Goal: Find specific page/section: Find specific page/section

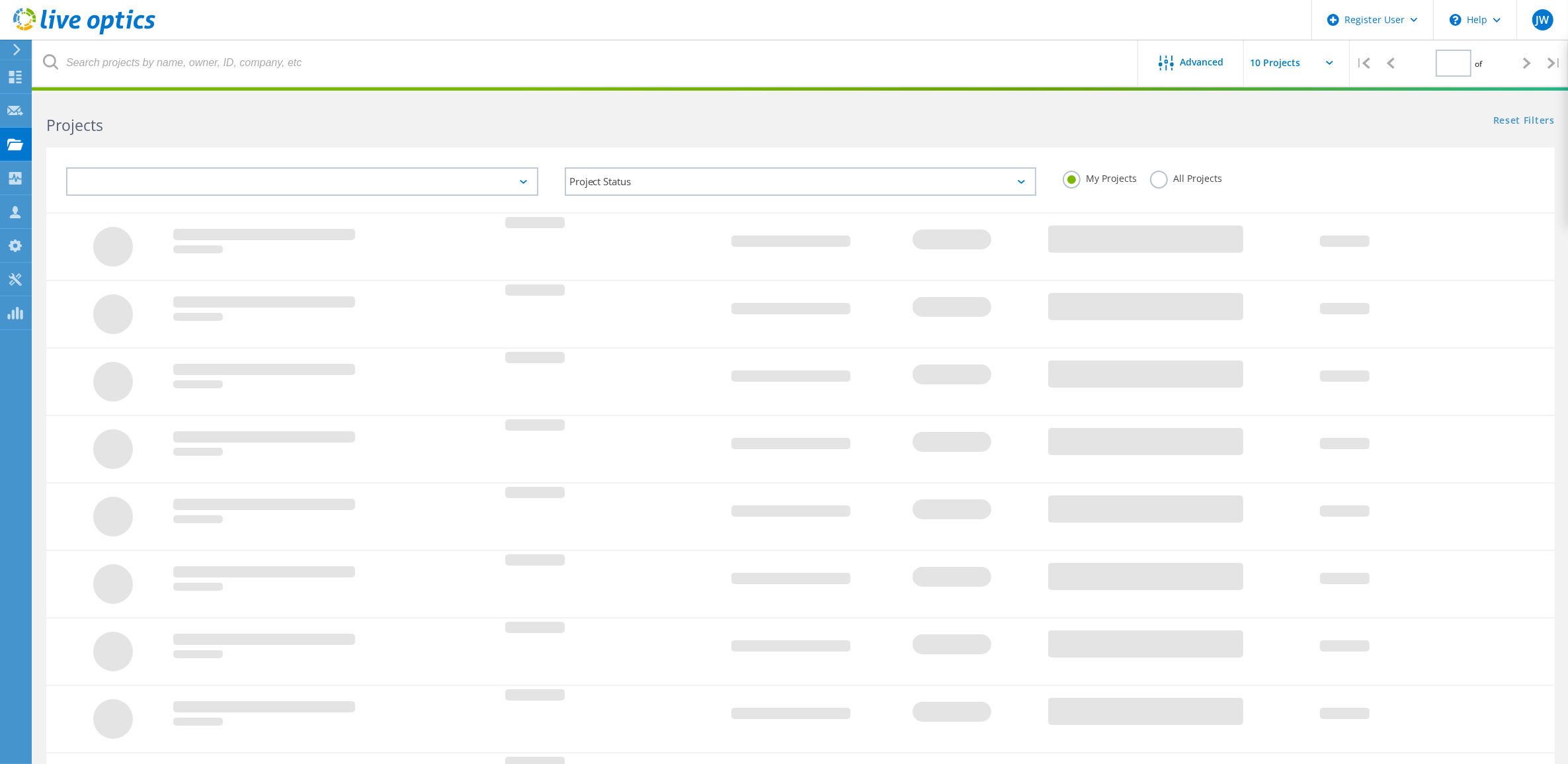
type input "1"
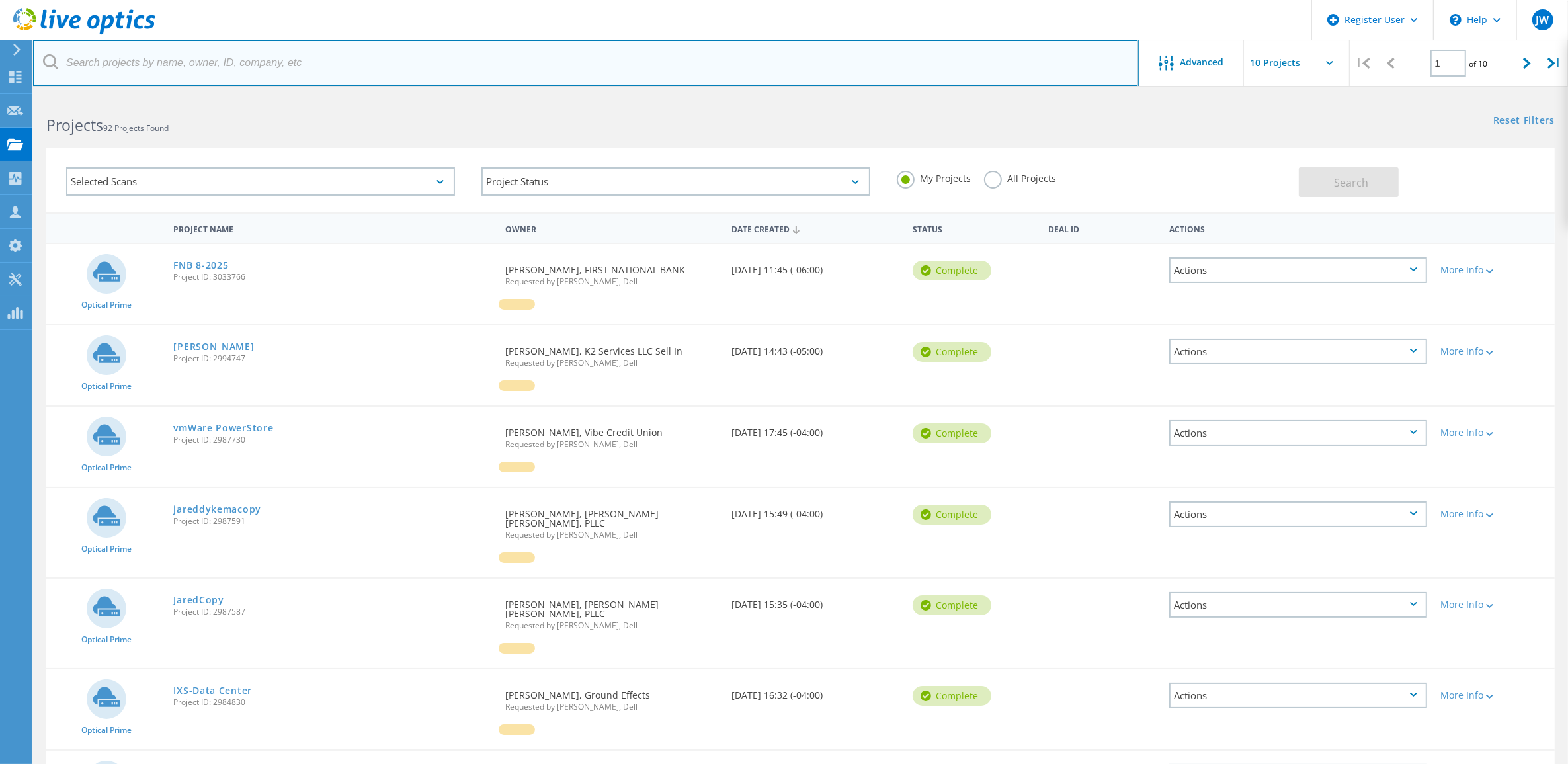
click at [311, 64] on input "text" at bounding box center [586, 63] width 1106 height 46
paste input "[EMAIL_ADDRESS][DOMAIN_NAME]"
type input "[EMAIL_ADDRESS][DOMAIN_NAME]"
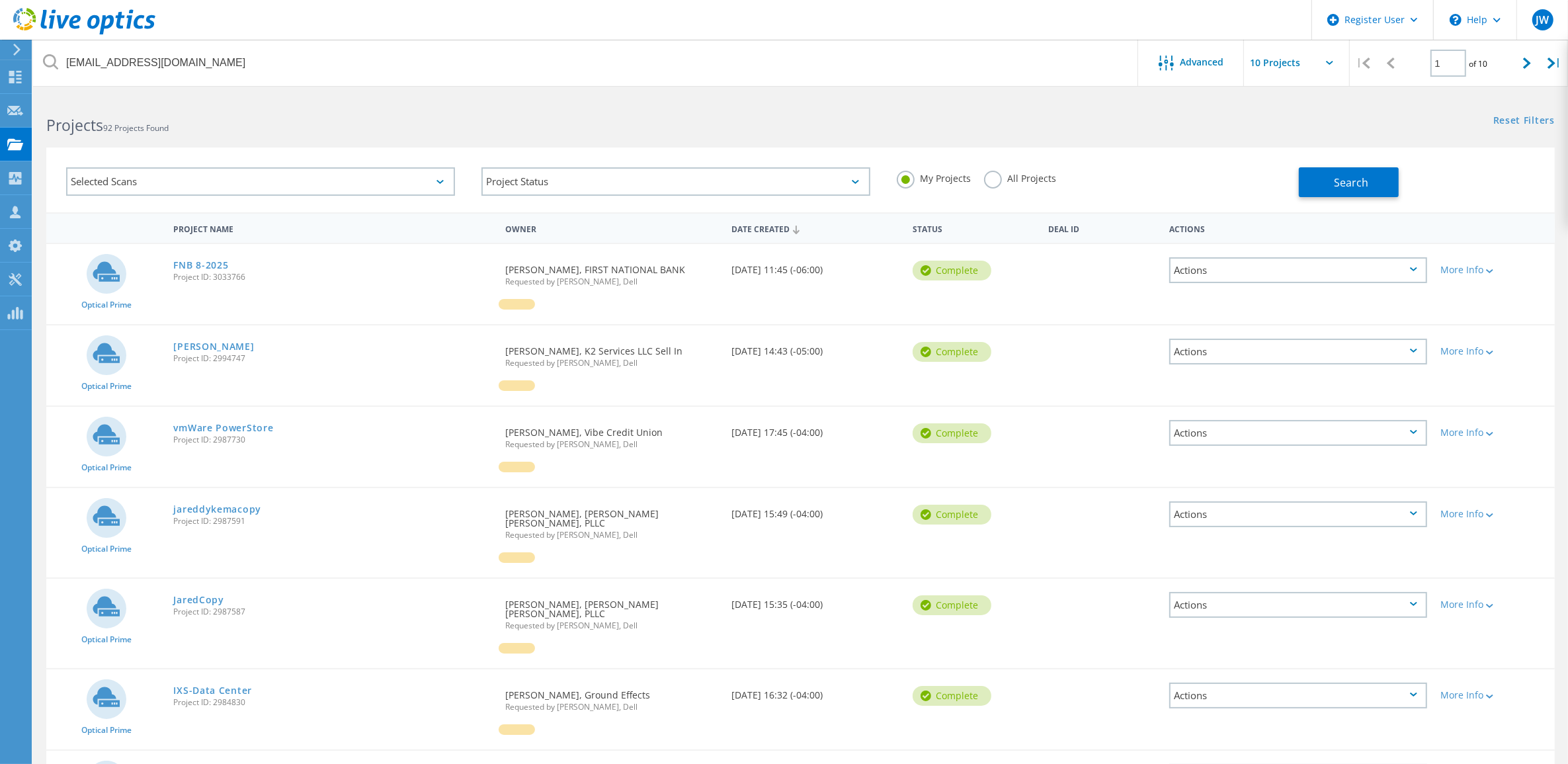
click at [996, 183] on label "All Projects" at bounding box center [1020, 177] width 72 height 13
click at [0, 0] on input "All Projects" at bounding box center [0, 0] width 0 height 0
click at [1334, 184] on span "Search" at bounding box center [1352, 182] width 34 height 14
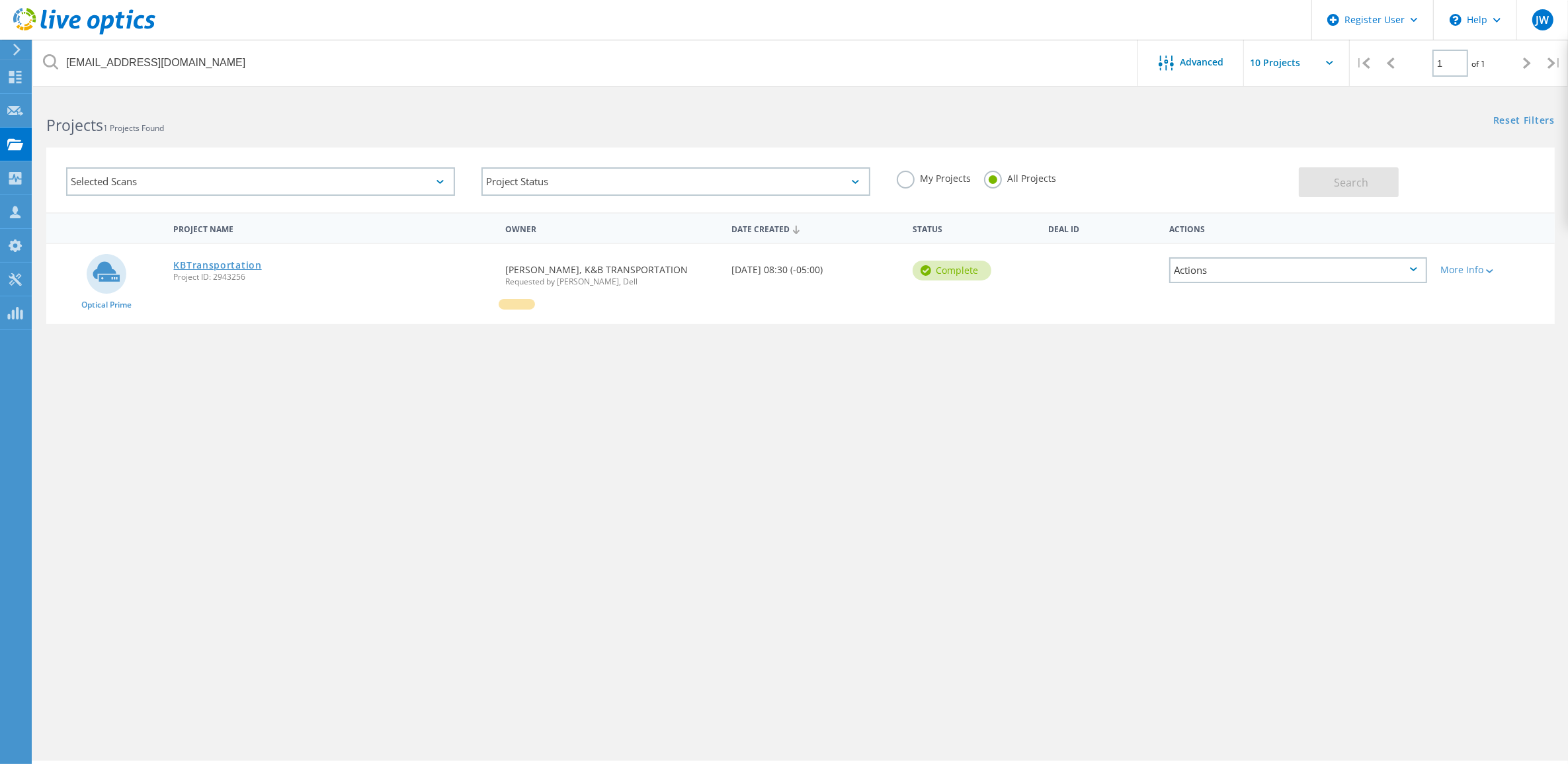
click at [240, 260] on link "KBTransportation" at bounding box center [218, 265] width 88 height 9
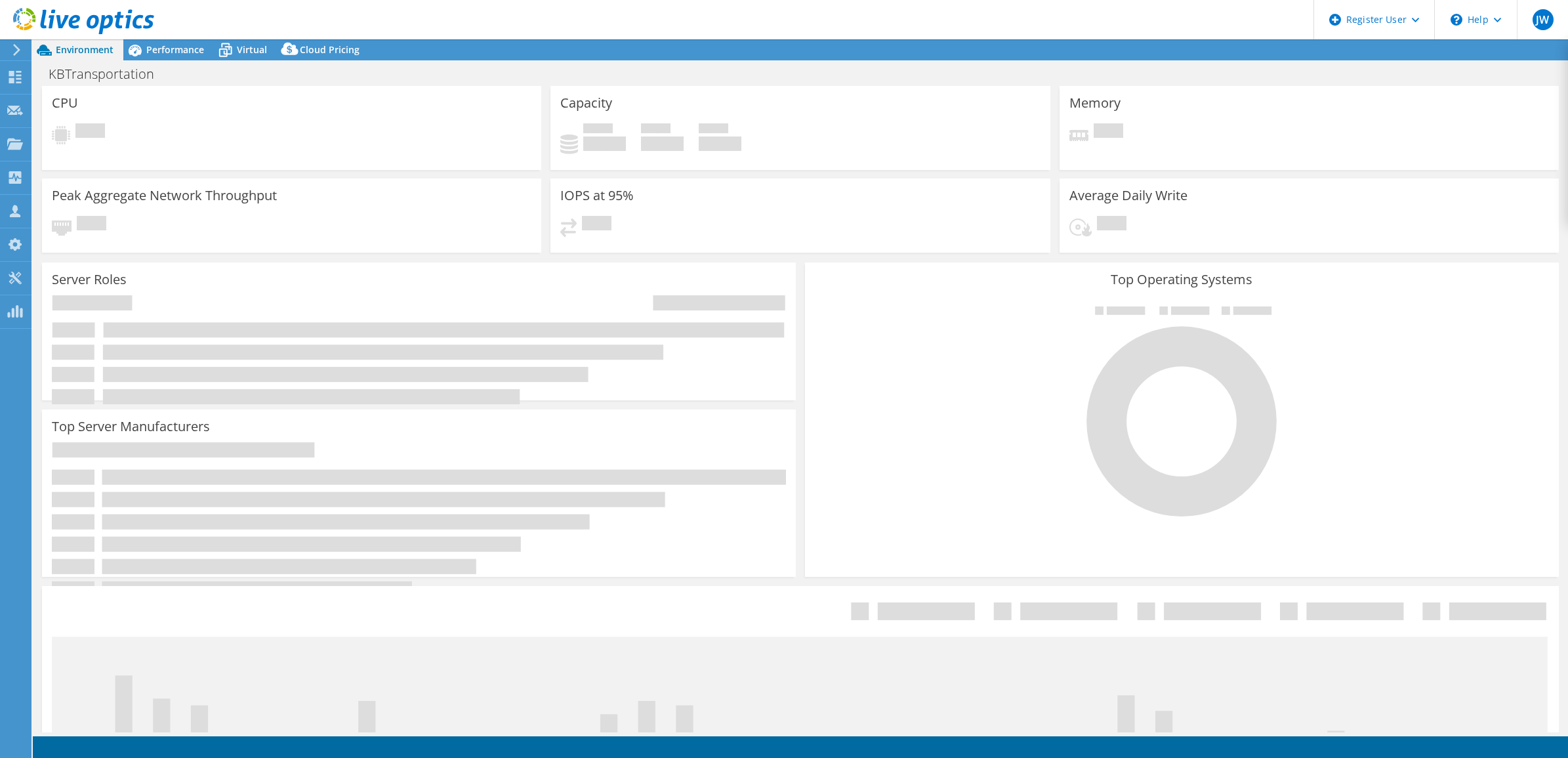
select select "USEast"
select select "USD"
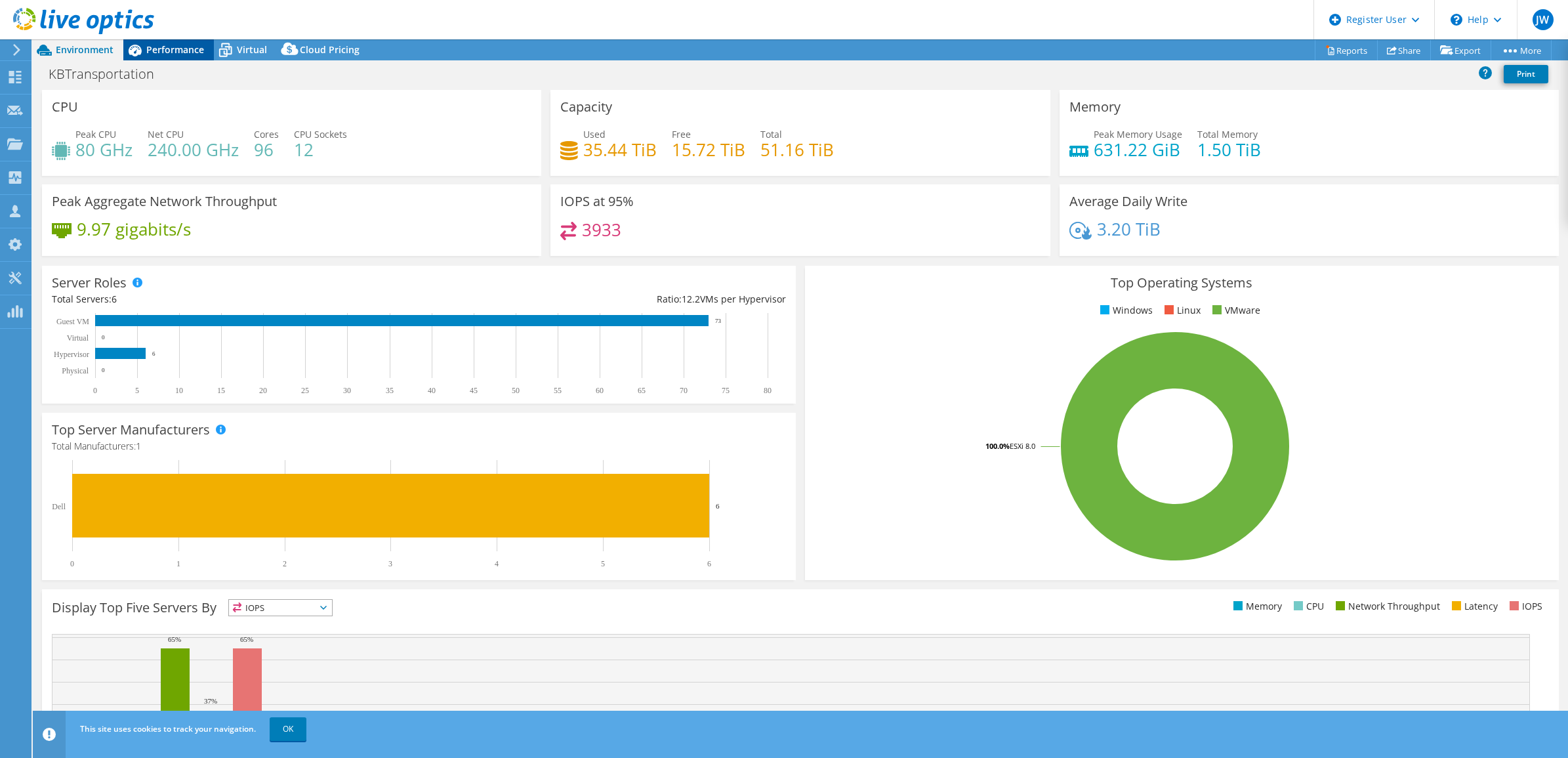
click at [183, 56] on div "Performance" at bounding box center [169, 50] width 91 height 21
